Goal: Task Accomplishment & Management: Use online tool/utility

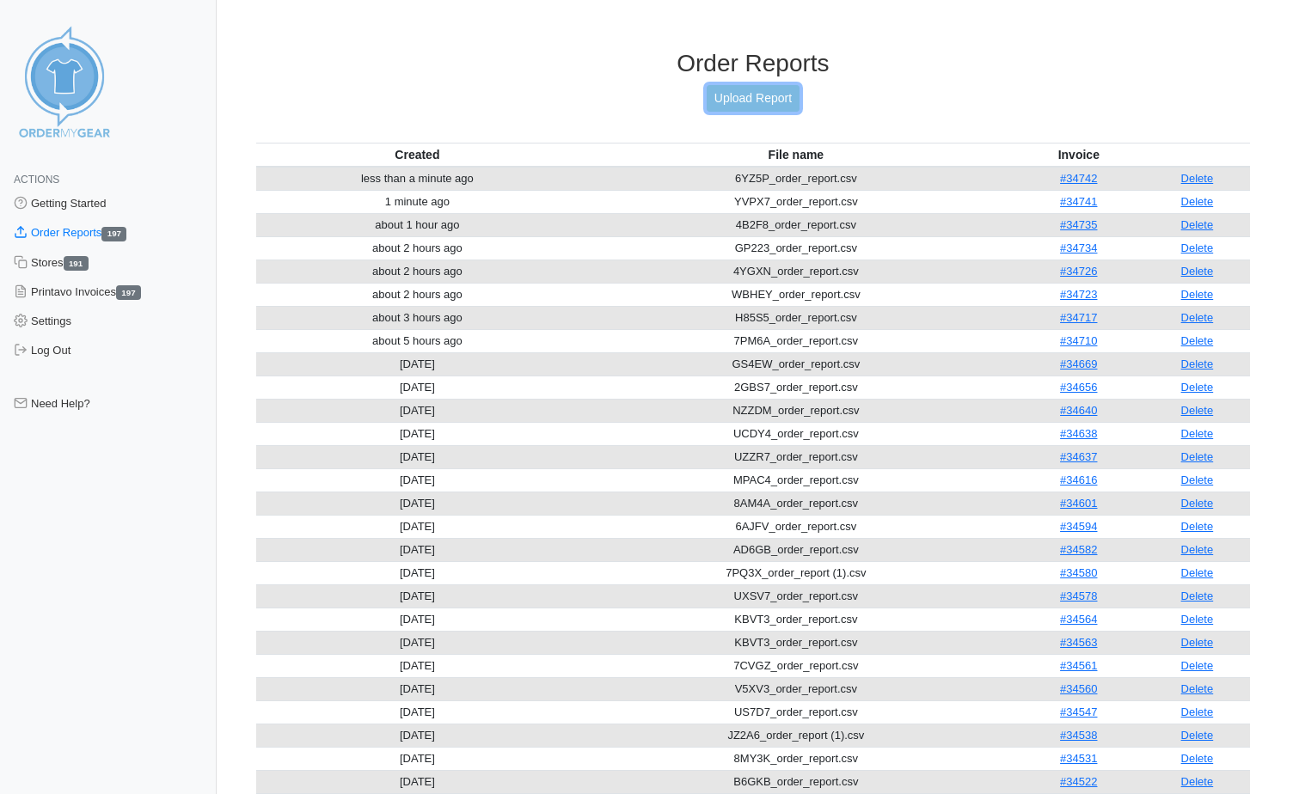
drag, startPoint x: 0, startPoint y: 0, endPoint x: 754, endPoint y: 99, distance: 760.2
click at [754, 99] on link "Upload Report" at bounding box center [752, 98] width 93 height 27
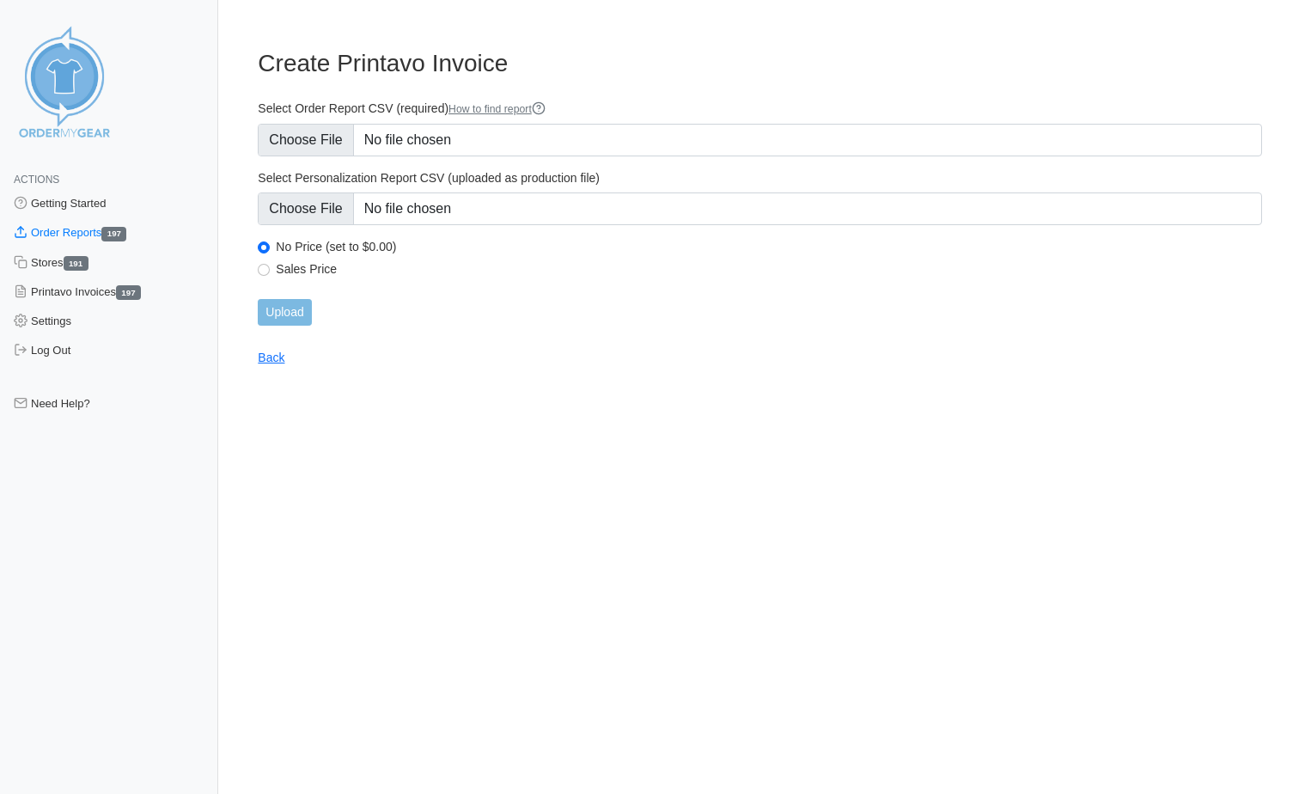
type input "C:\fakepath\TEQGC_order_report.csv"
click at [303, 321] on input "Upload" at bounding box center [284, 312] width 53 height 27
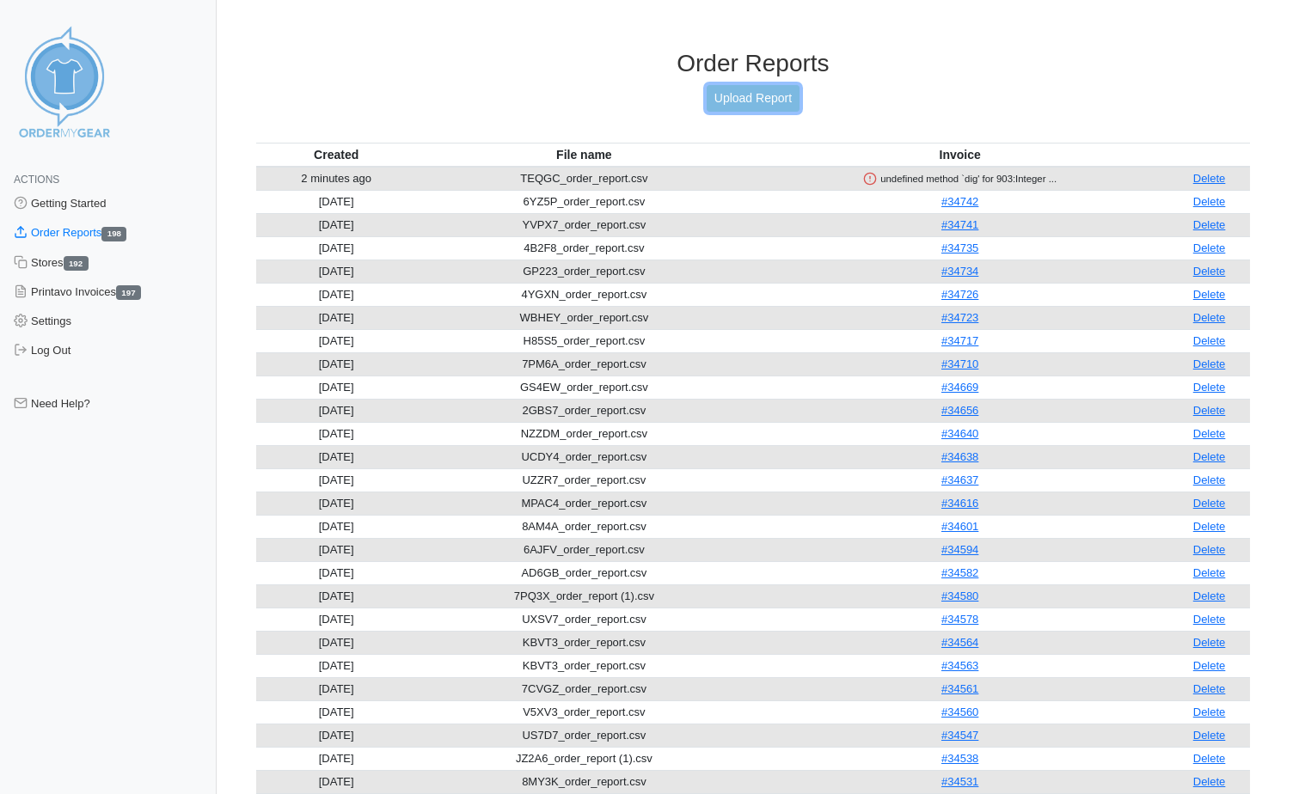
click at [735, 98] on link "Upload Report" at bounding box center [752, 98] width 93 height 27
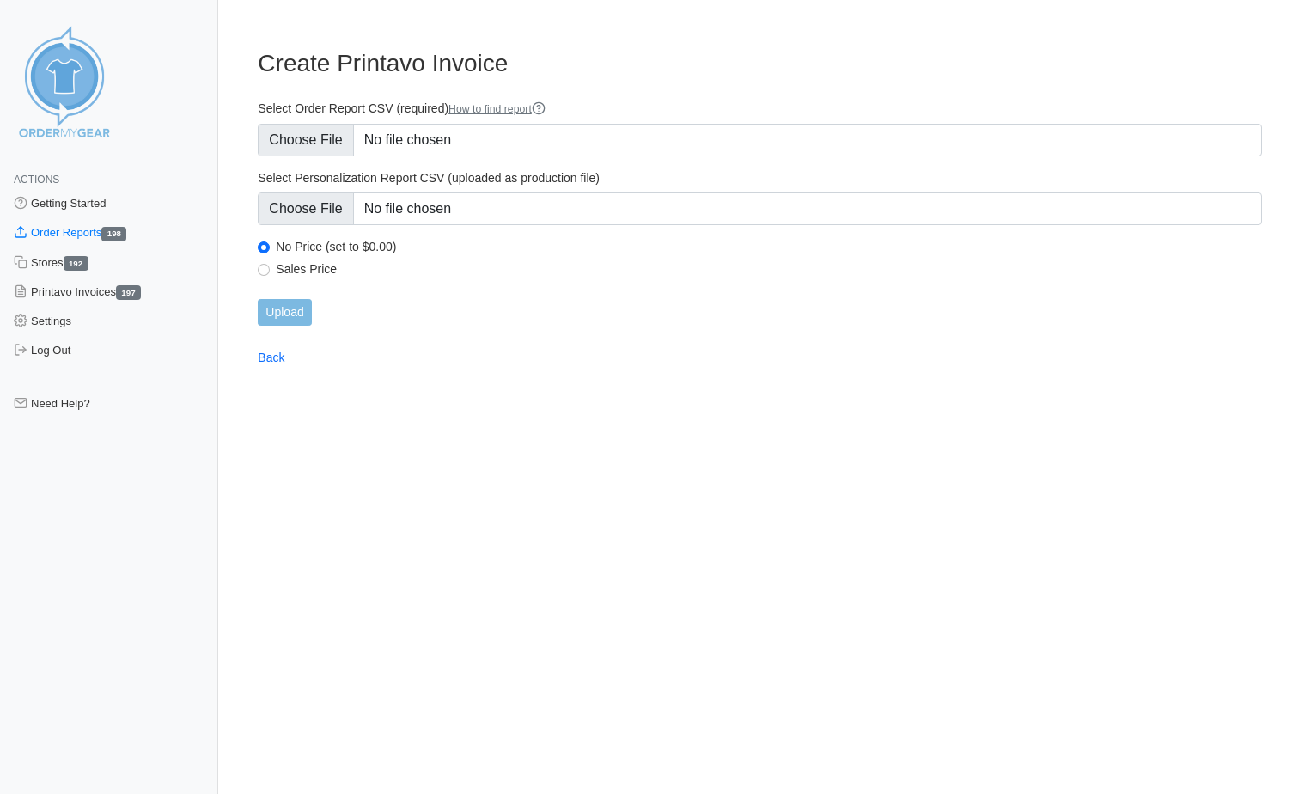
type input "C:\fakepath\TEQGC_order_report.csv"
click at [293, 309] on input "Upload" at bounding box center [284, 312] width 53 height 27
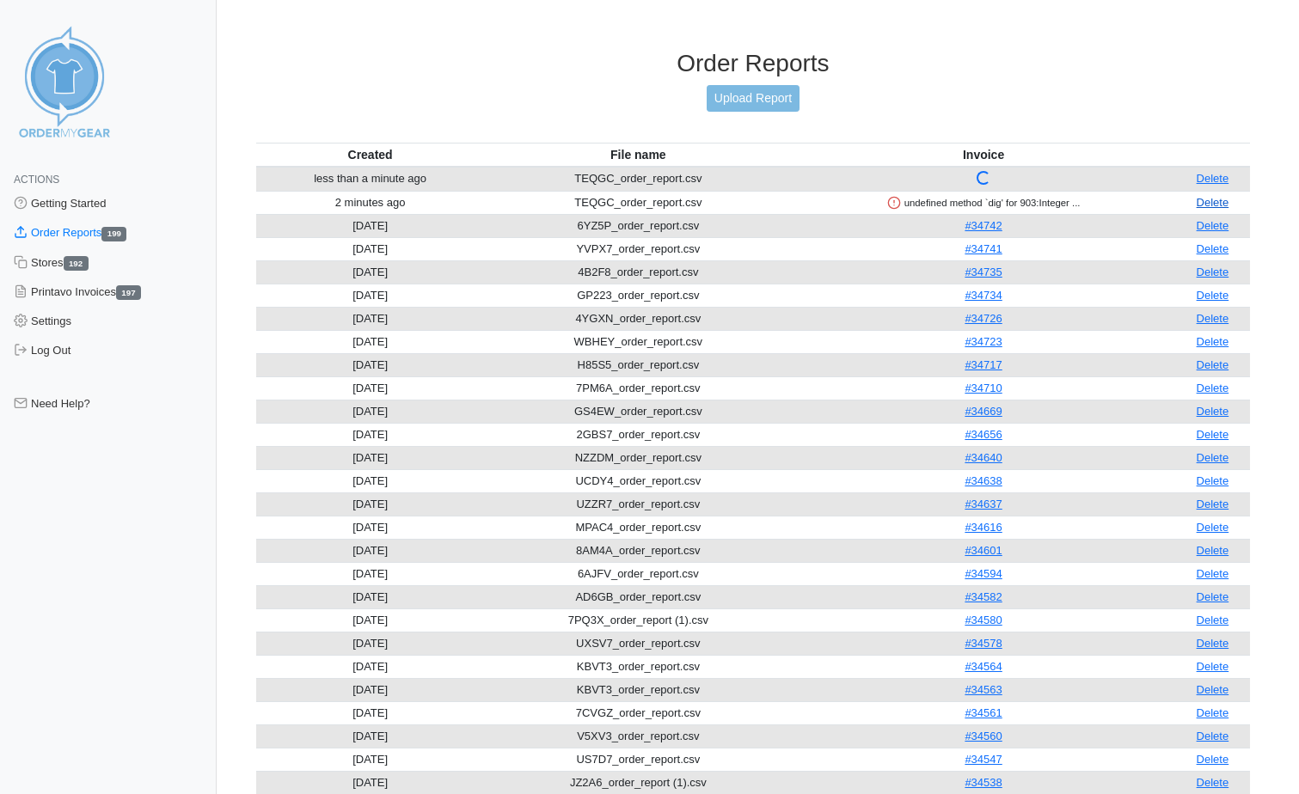
click at [1205, 199] on link "Delete" at bounding box center [1212, 202] width 33 height 13
